Goal: Download file/media

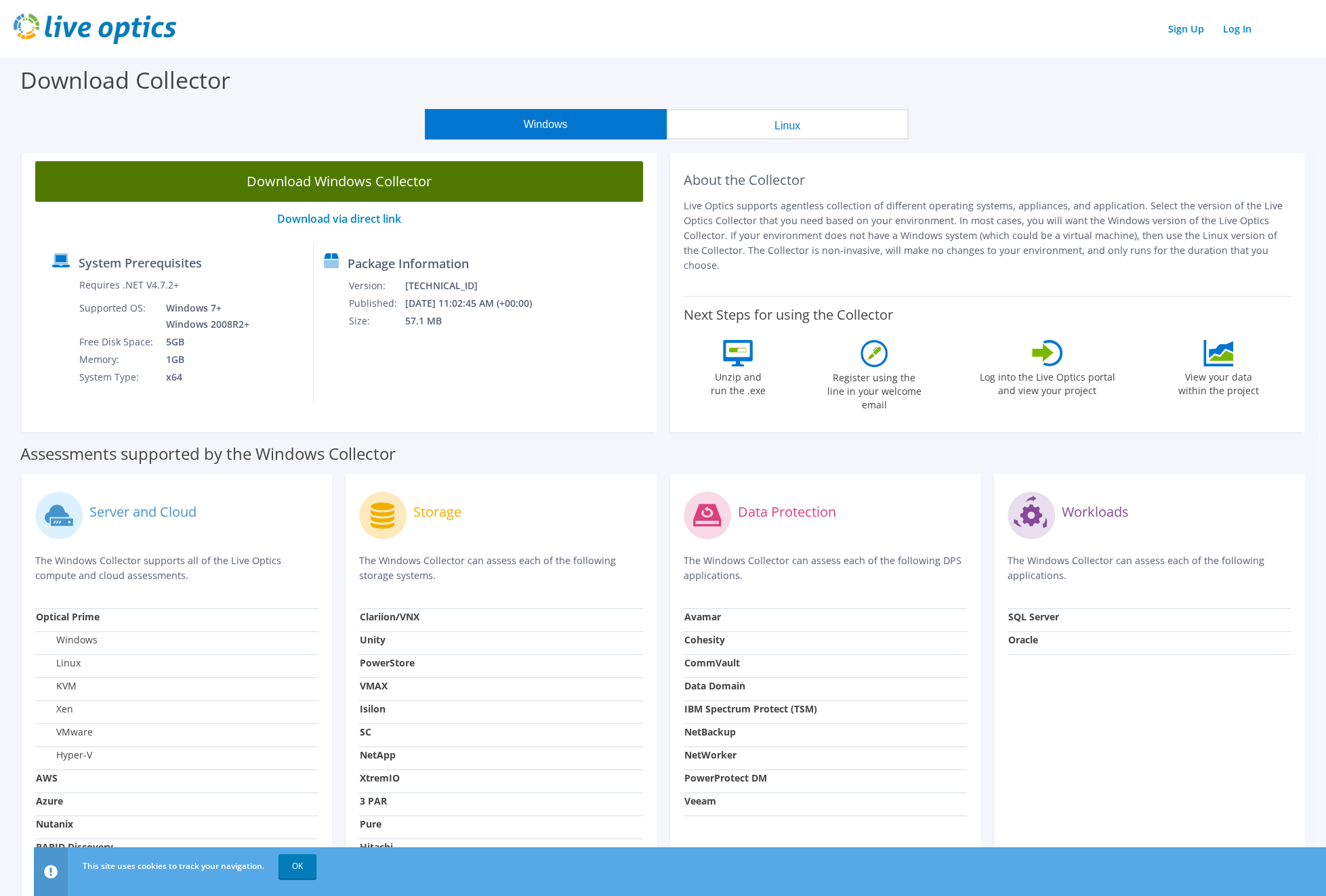
click at [372, 181] on link "Download Windows Collector" at bounding box center [339, 181] width 607 height 41
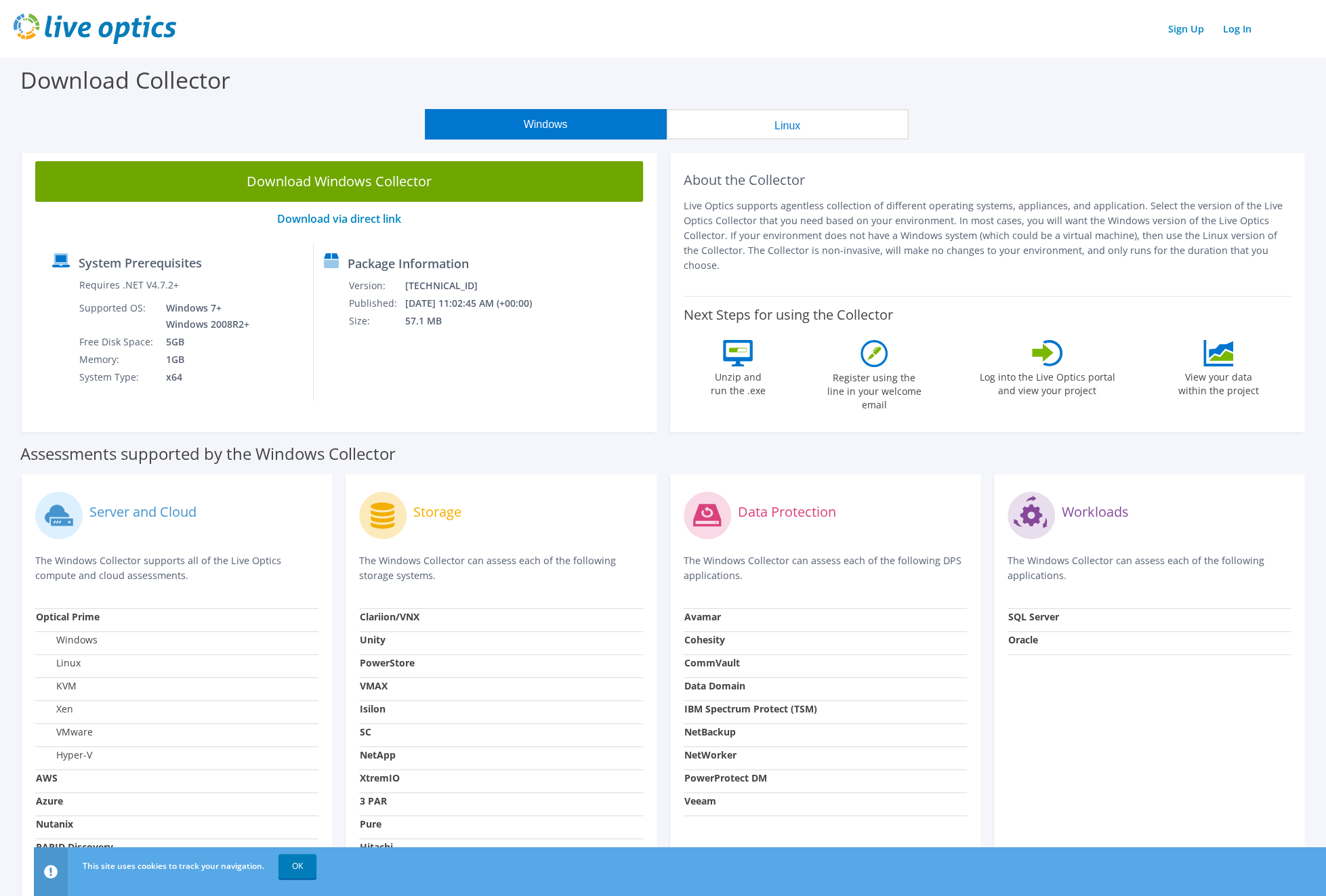
click at [952, 44] on header "Sign Up Log In" at bounding box center [663, 28] width 1326 height 58
click at [1234, 32] on link "Log In" at bounding box center [1237, 28] width 42 height 19
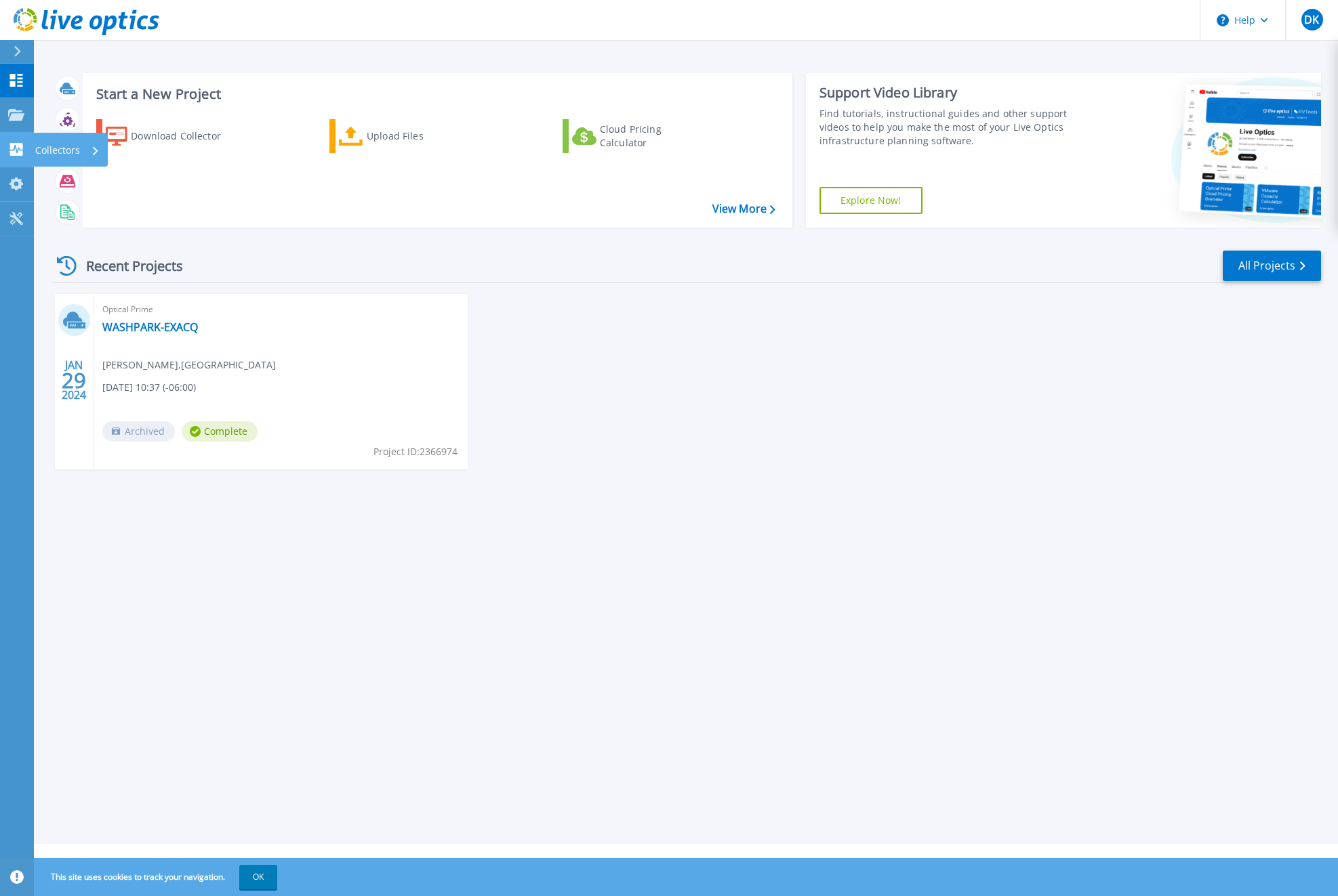
click at [90, 149] on div "Collectors" at bounding box center [67, 150] width 65 height 35
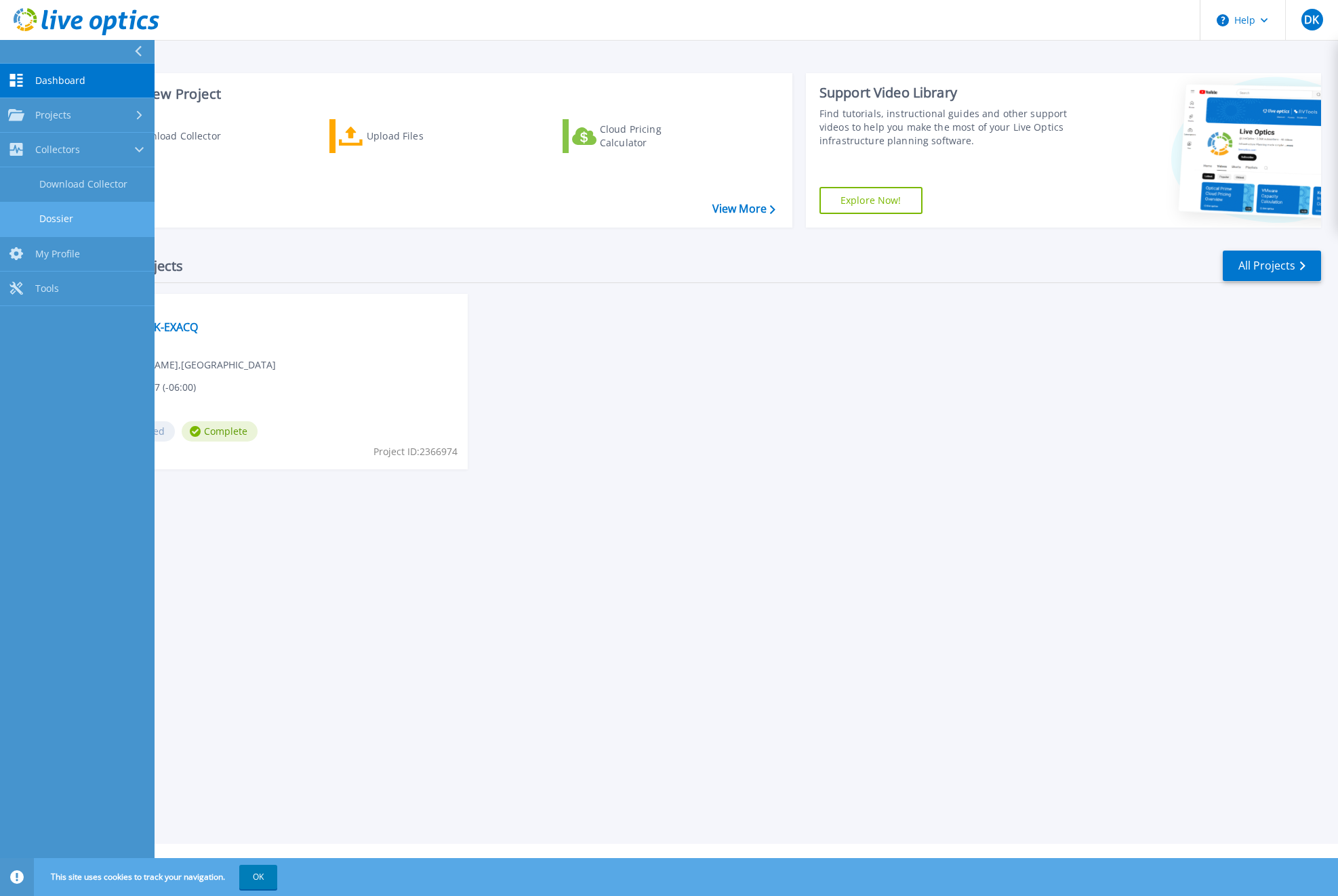
click at [72, 216] on link "Dossier" at bounding box center [77, 219] width 155 height 35
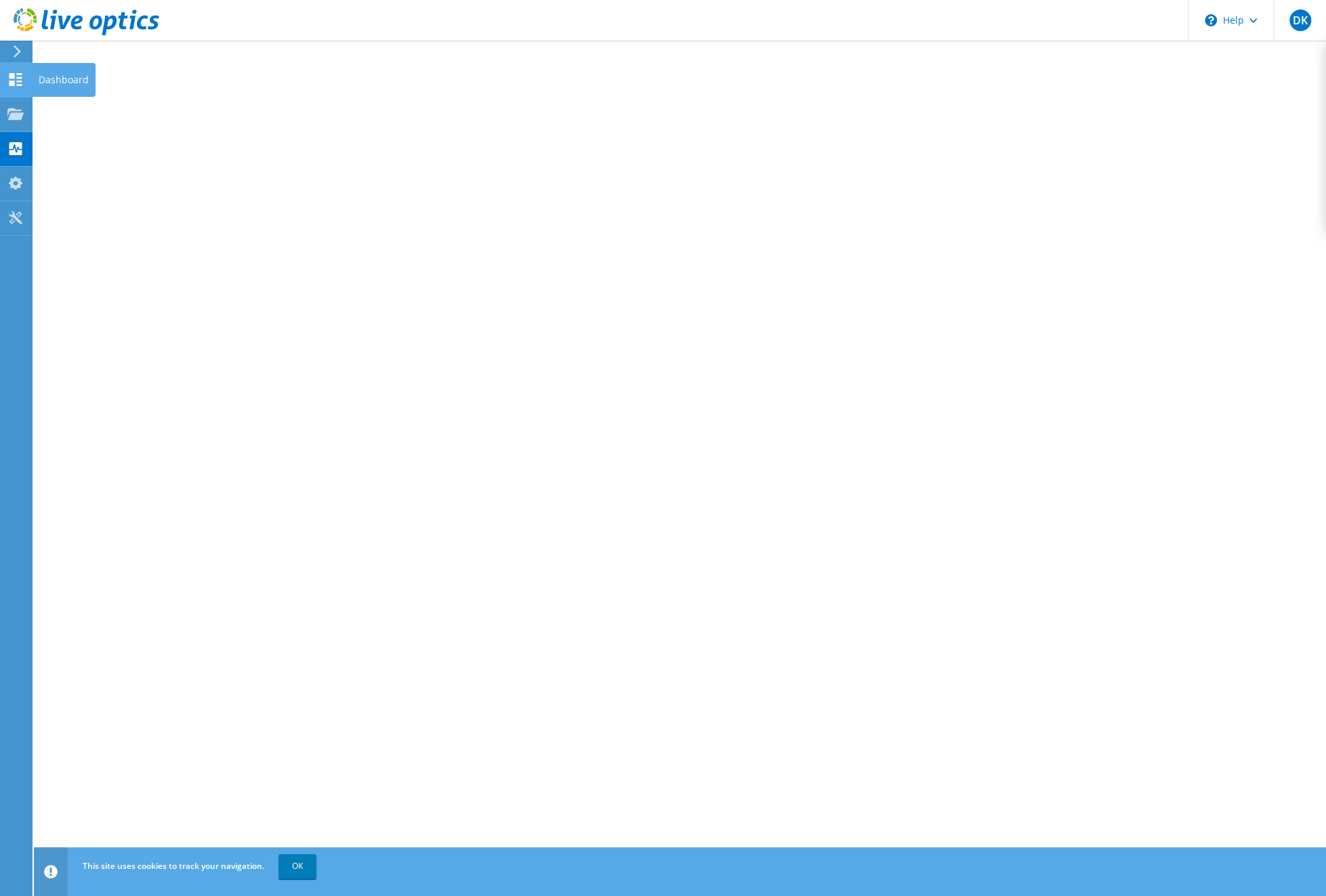
click at [12, 82] on use at bounding box center [16, 79] width 13 height 13
